Goal: Task Accomplishment & Management: Complete application form

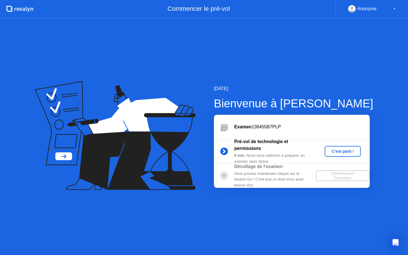
click at [339, 149] on div "C'est parti !" at bounding box center [342, 151] width 31 height 5
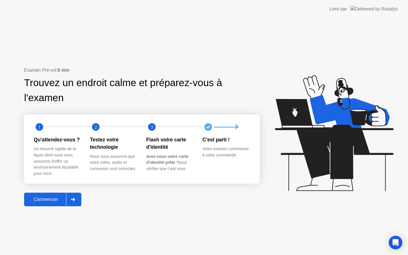
click at [50, 200] on div "Commencer" at bounding box center [46, 199] width 40 height 5
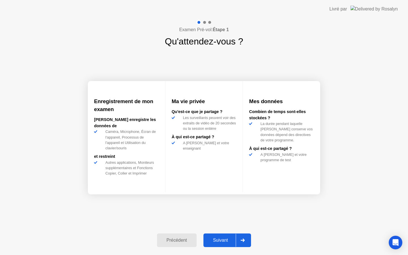
click at [224, 239] on div "Suivant" at bounding box center [220, 239] width 31 height 5
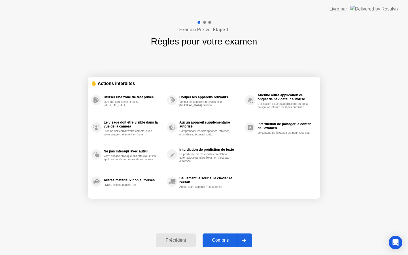
click at [220, 239] on div "Compris" at bounding box center [220, 239] width 33 height 5
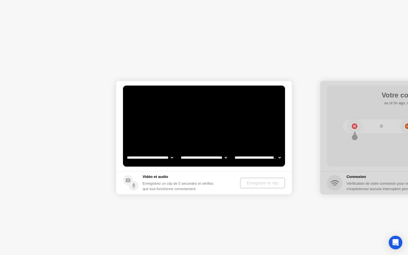
select select "**********"
select select "*******"
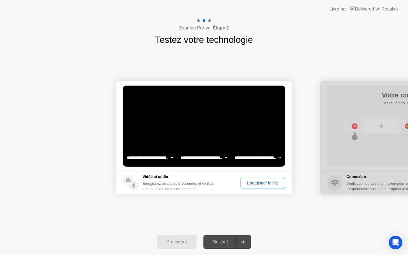
click at [265, 182] on div "Enregistrer le clip" at bounding box center [262, 183] width 40 height 5
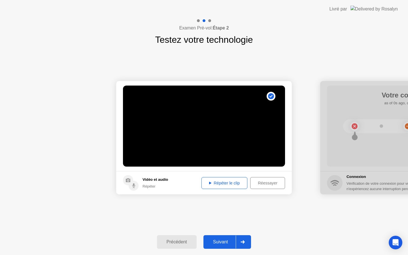
click at [224, 241] on div "Suivant" at bounding box center [220, 241] width 31 height 5
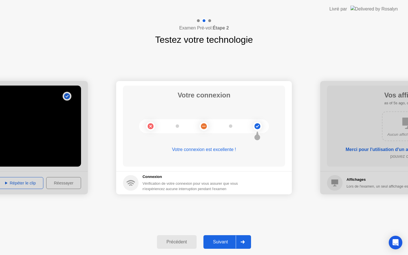
click at [225, 240] on div "Suivant" at bounding box center [220, 241] width 31 height 5
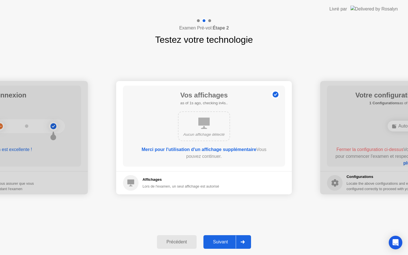
click at [219, 239] on div "Suivant" at bounding box center [220, 241] width 31 height 5
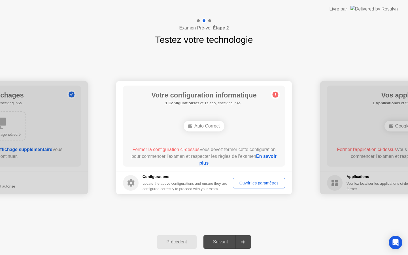
click at [262, 182] on div "Ouvrir les paramètres" at bounding box center [259, 183] width 48 height 5
click at [205, 125] on div "Auto Correct" at bounding box center [203, 126] width 41 height 11
click at [214, 162] on link "En savoir plus" at bounding box center [237, 160] width 77 height 12
click at [254, 182] on div "Ouvrir les paramètres" at bounding box center [259, 183] width 48 height 5
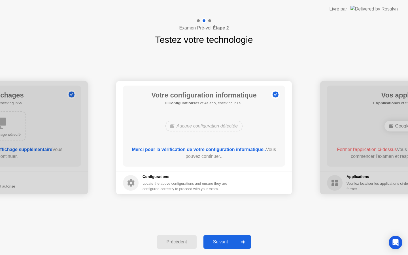
click at [224, 240] on div "Suivant" at bounding box center [220, 241] width 31 height 5
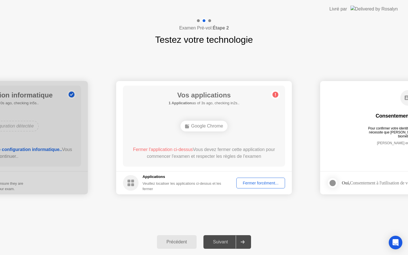
click at [256, 181] on div "Fermer forcément..." at bounding box center [260, 183] width 45 height 5
click at [262, 183] on div "Fermer forcément..." at bounding box center [260, 183] width 45 height 5
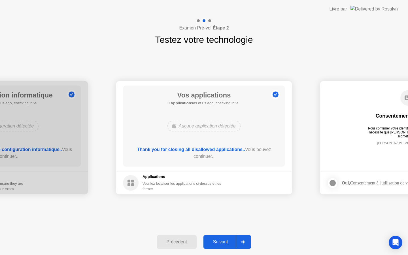
click at [221, 241] on div "Suivant" at bounding box center [220, 241] width 31 height 5
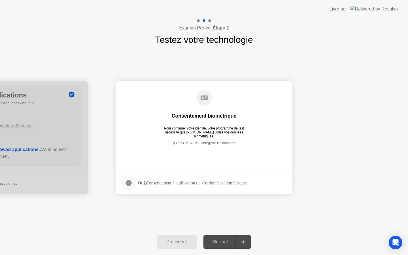
click at [131, 182] on div at bounding box center [128, 182] width 7 height 7
click at [223, 239] on div "Suivant" at bounding box center [220, 241] width 31 height 5
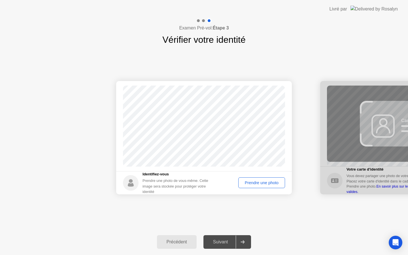
click at [255, 181] on div "Prendre une photo" at bounding box center [261, 182] width 43 height 5
click at [222, 241] on div "Suivant" at bounding box center [220, 241] width 31 height 5
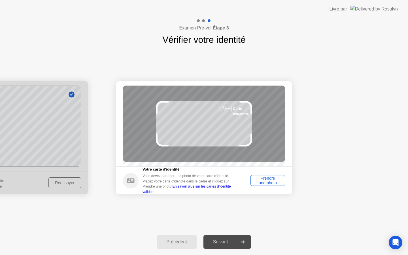
click at [268, 179] on div "Prendre une photo" at bounding box center [267, 180] width 31 height 9
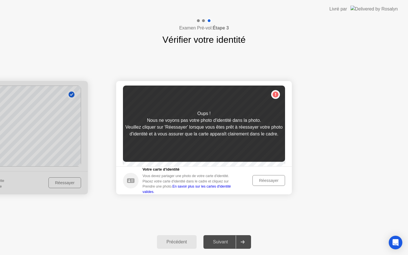
click at [269, 183] on div "Réessayer" at bounding box center [268, 180] width 29 height 5
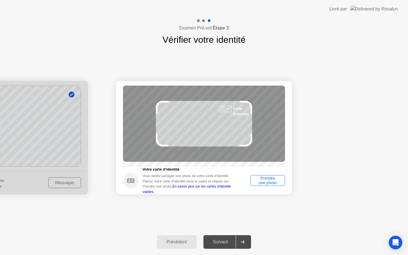
click at [267, 182] on div "Prendre une photo" at bounding box center [267, 180] width 31 height 9
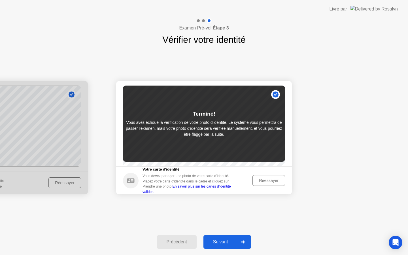
click at [219, 242] on div "Suivant" at bounding box center [220, 241] width 31 height 5
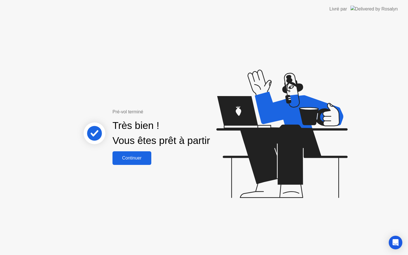
click at [140, 157] on div "Continuer" at bounding box center [131, 157] width 35 height 5
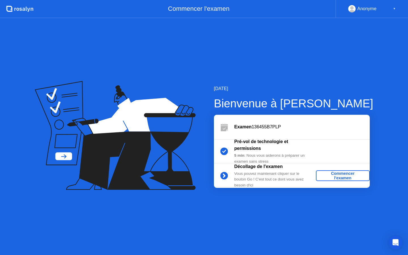
click at [339, 177] on div "Commencer l'examen" at bounding box center [342, 175] width 49 height 9
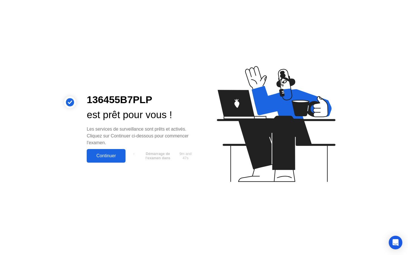
click at [104, 157] on div "Continuer" at bounding box center [105, 155] width 35 height 5
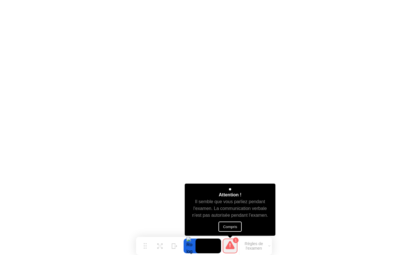
click at [229, 229] on button "Compris" at bounding box center [229, 226] width 23 height 10
